Goal: Find contact information: Find contact information

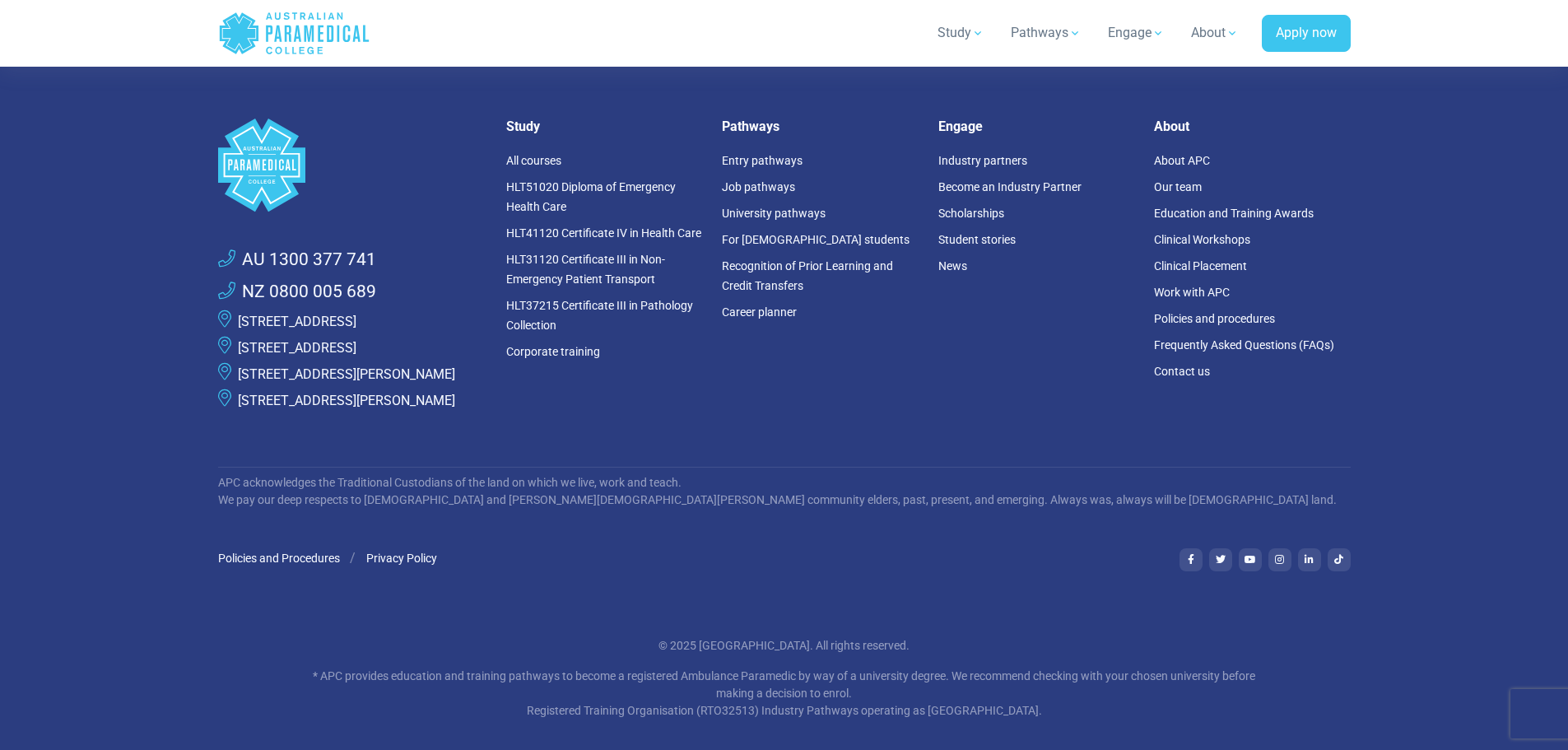
scroll to position [4516, 0]
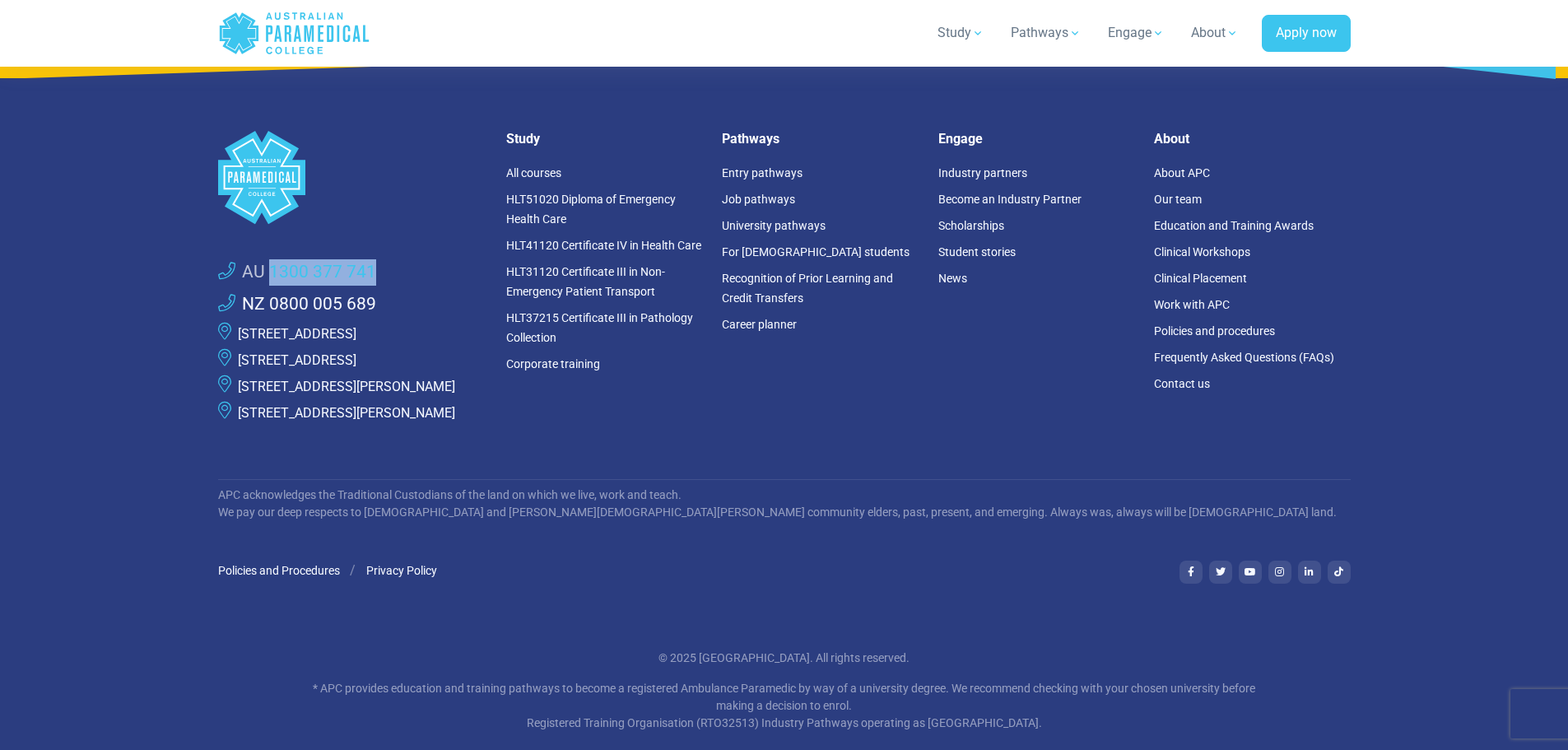
drag, startPoint x: 380, startPoint y: 271, endPoint x: 269, endPoint y: 265, distance: 111.2
click at [269, 265] on li "AU 1300 377 741" at bounding box center [352, 272] width 268 height 33
copy link "1300 377 741"
click at [1174, 381] on link "Contact us" at bounding box center [1182, 383] width 56 height 13
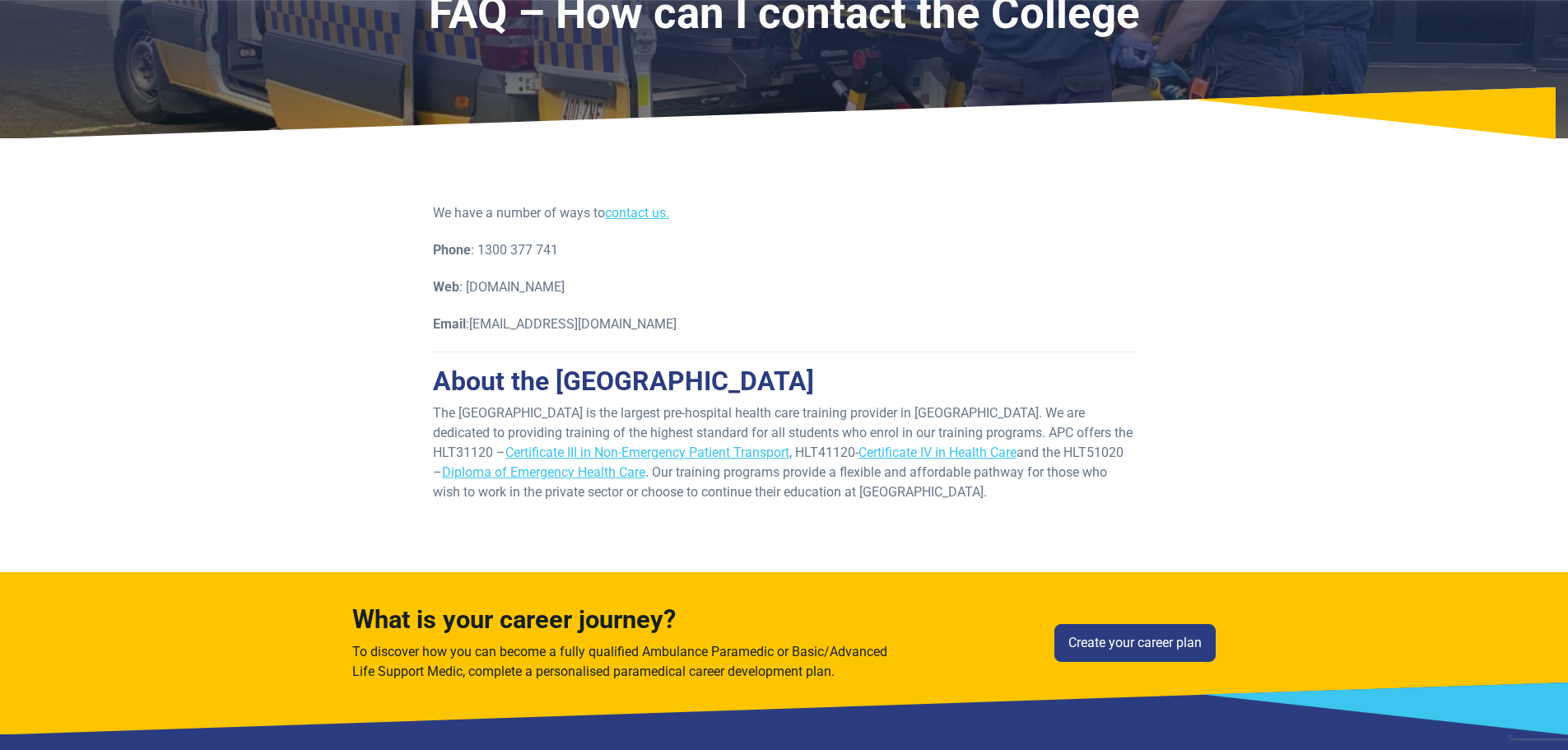
scroll to position [83, 0]
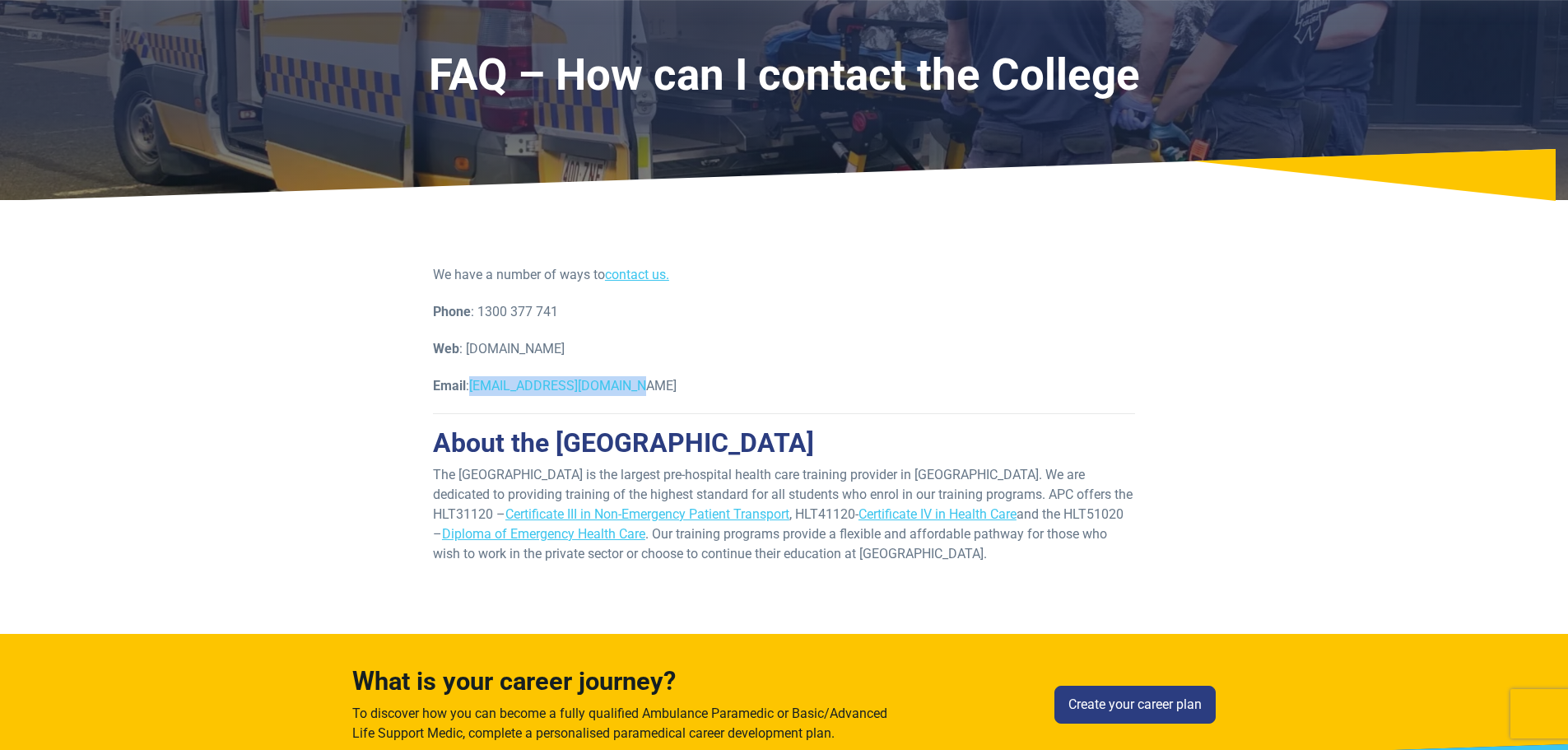
drag, startPoint x: 640, startPoint y: 390, endPoint x: 472, endPoint y: 380, distance: 168.3
click at [472, 380] on p "Email : support@apcollege.edu.au" at bounding box center [784, 386] width 702 height 20
copy span "[EMAIL_ADDRESS][DOMAIN_NAME]"
